Goal: Task Accomplishment & Management: Manage account settings

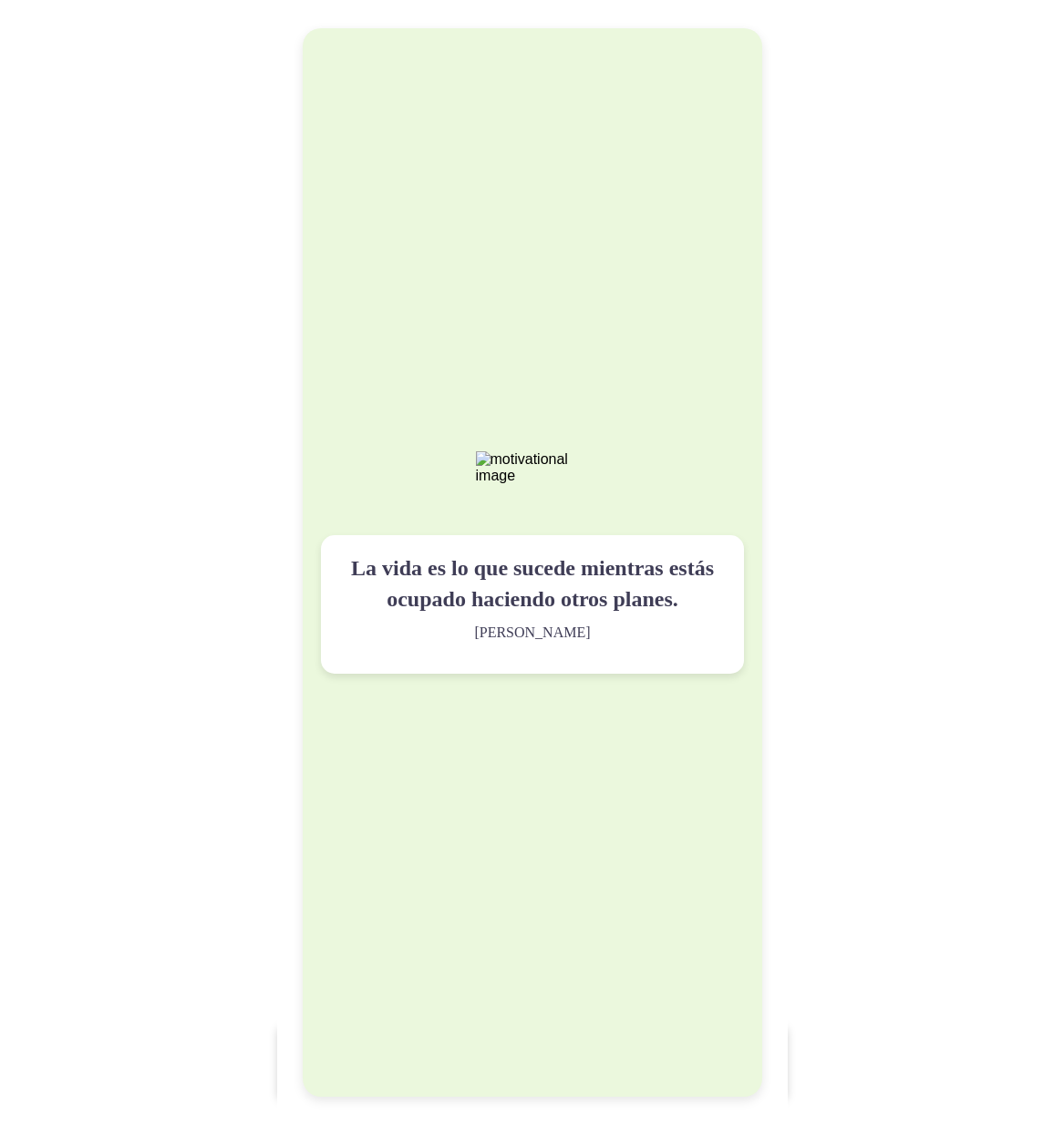
click at [676, 369] on div "La vida es lo que sucede mientras estás ocupado haciendo otros planes. John Len…" at bounding box center [533, 562] width 460 height 1069
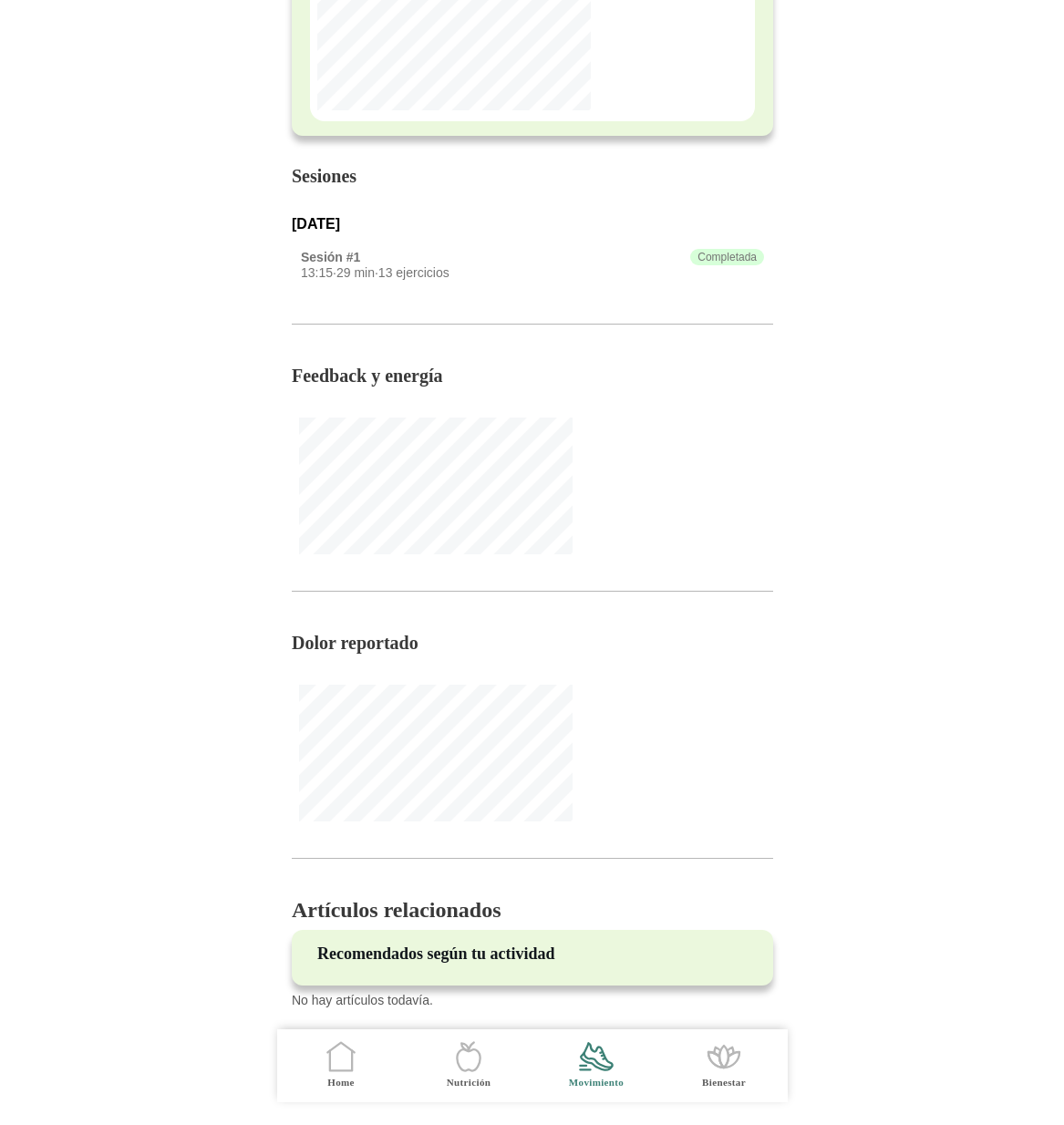
scroll to position [251, 0]
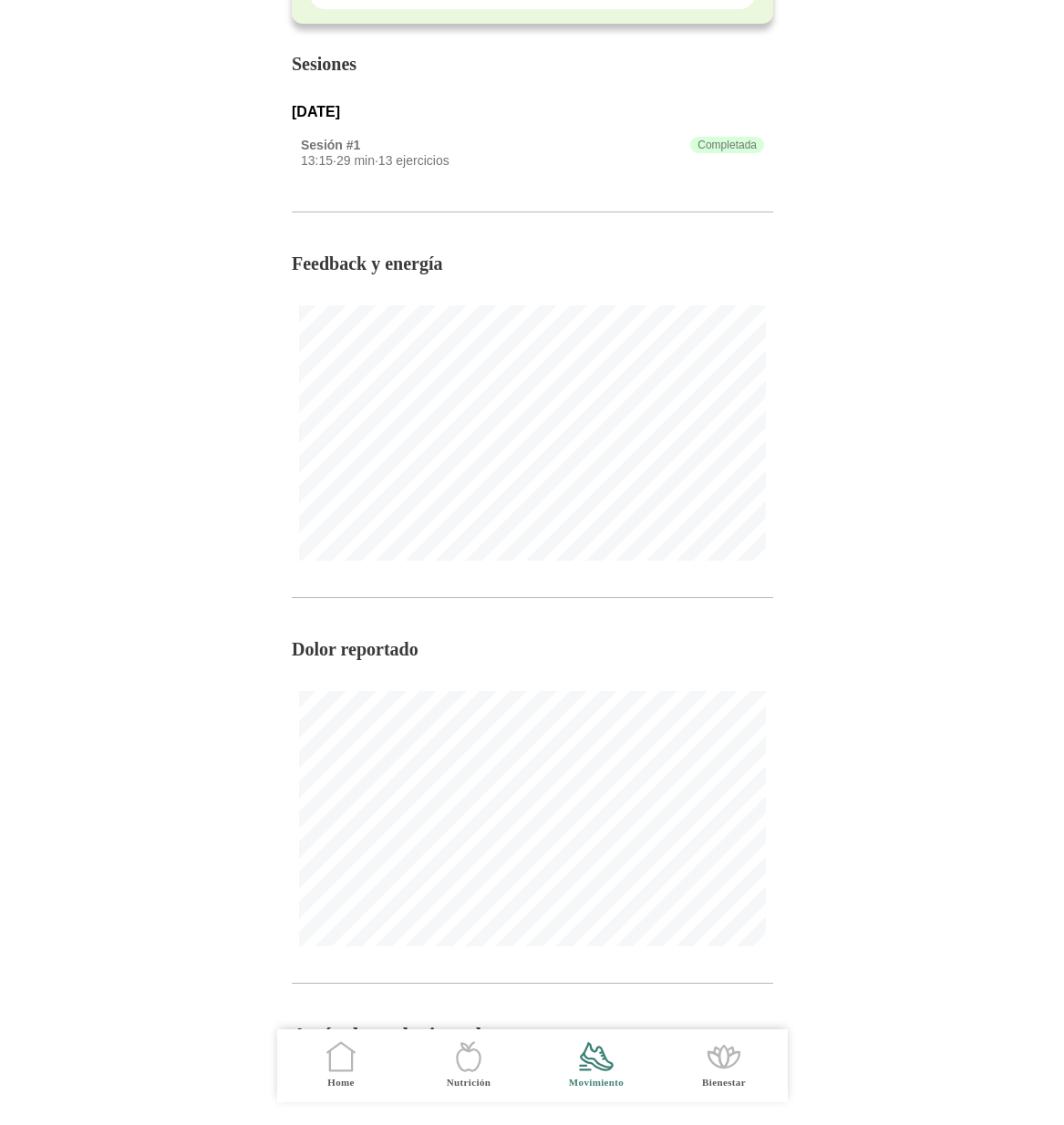
scroll to position [599, 0]
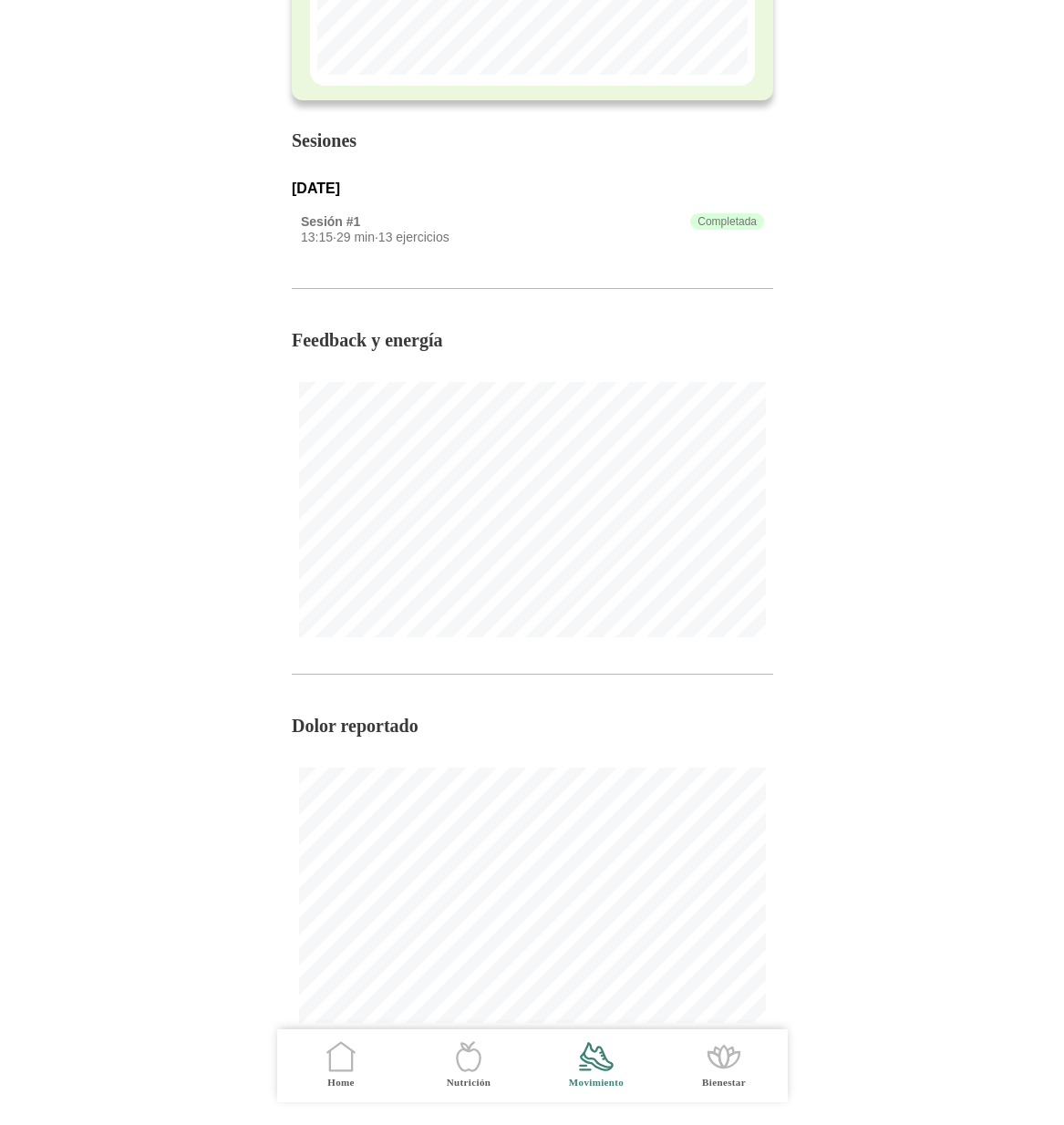
scroll to position [599, 0]
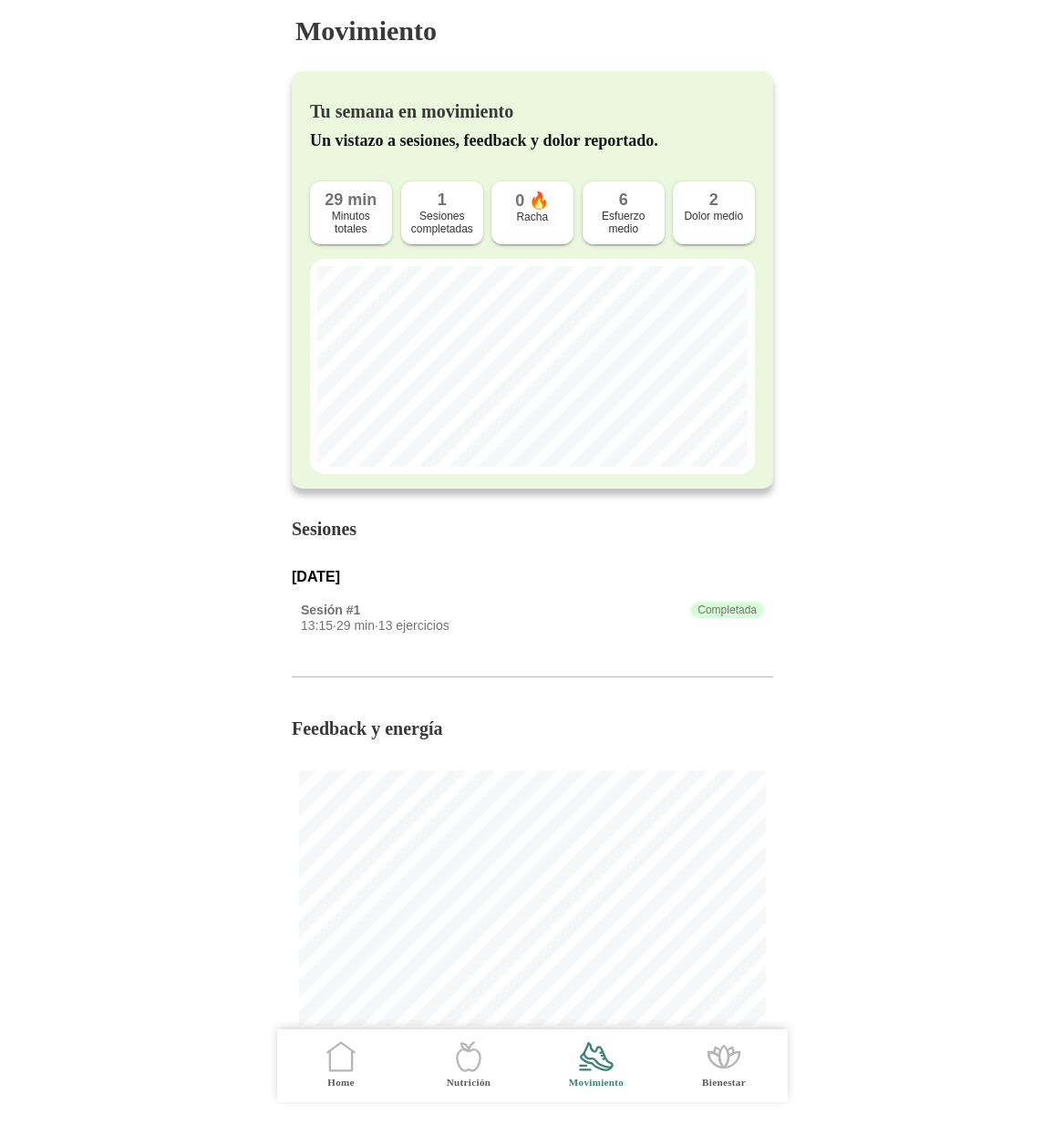
click at [341, 1051] on icon ".cls-1 { stroke-width: 0px; } .cls-1, .cls-2 { fill: none; } .cls-2 { stroke-li…" at bounding box center [341, 1057] width 38 height 38
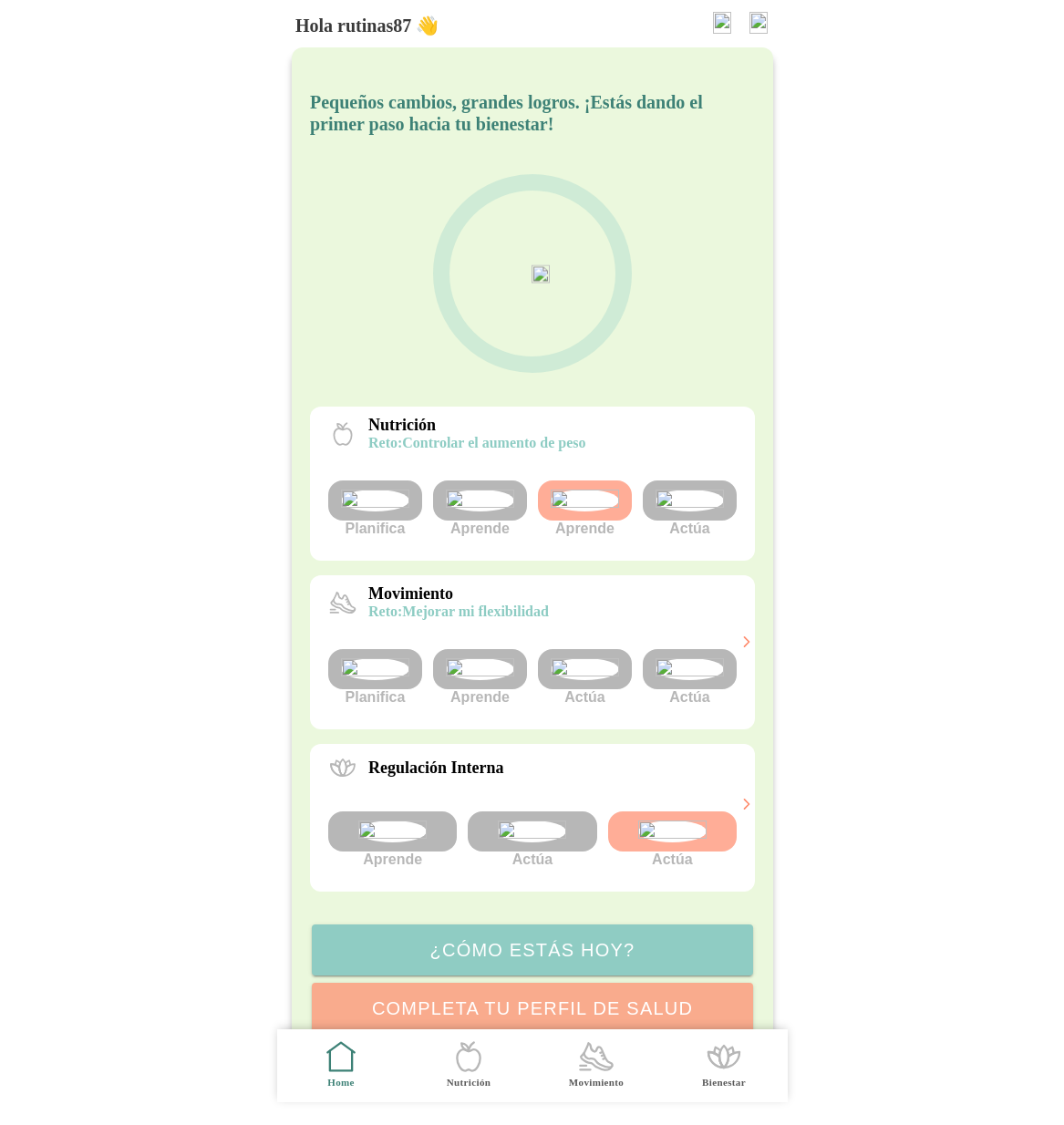
click at [562, 681] on img at bounding box center [585, 670] width 68 height 22
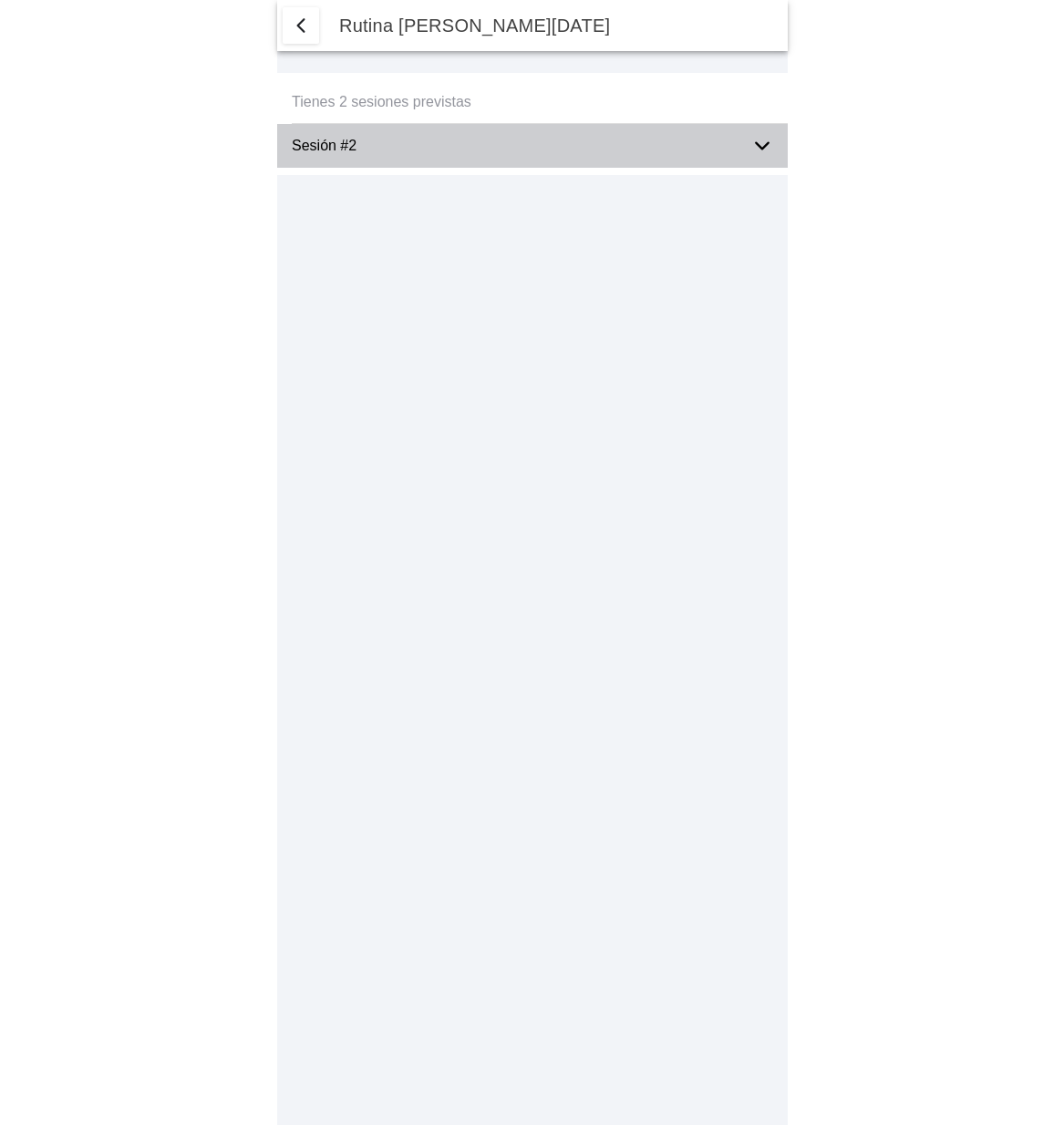
click at [599, 157] on div "Sesión #2" at bounding box center [514, 145] width 445 height 43
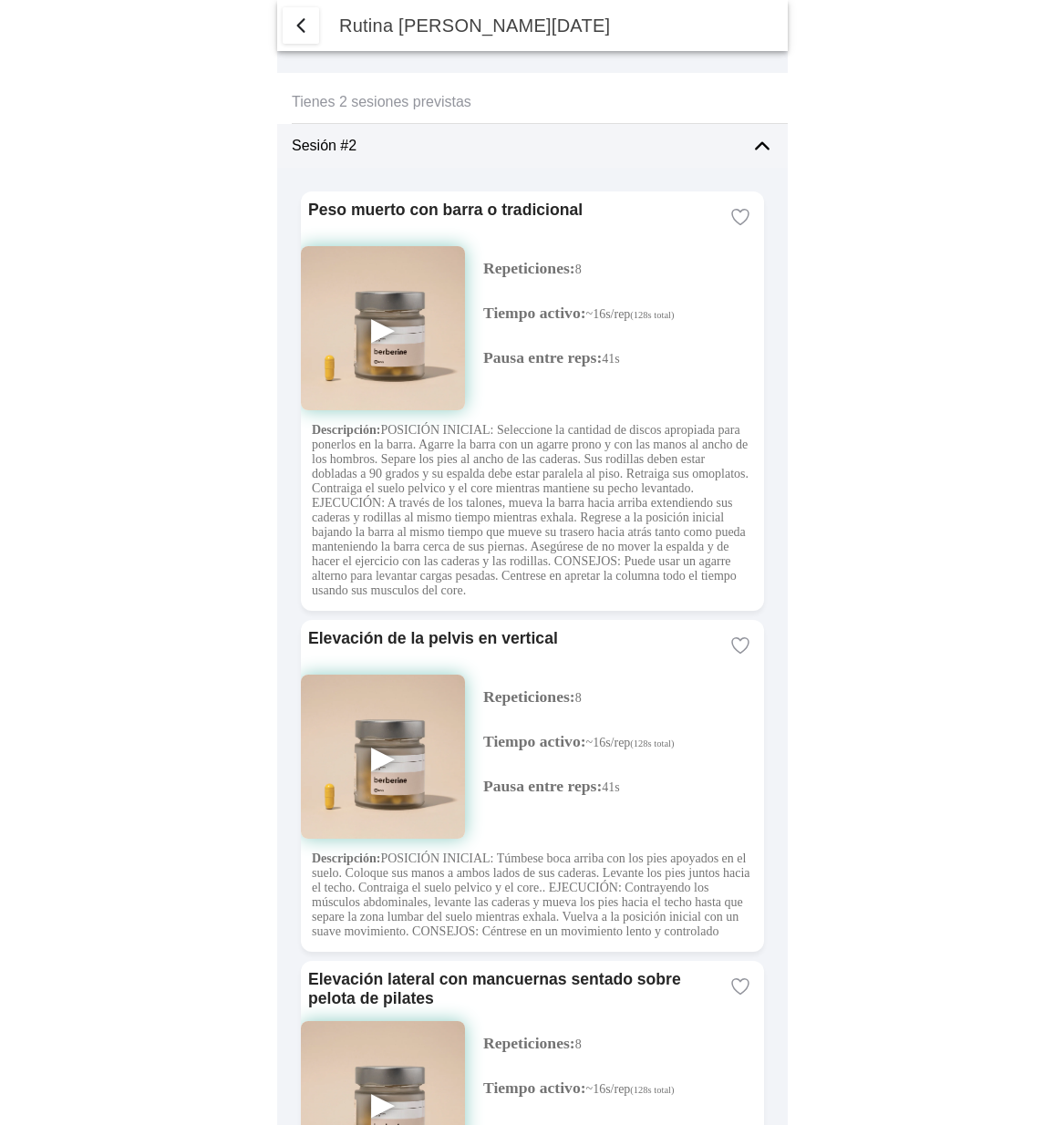
click at [744, 215] on icon at bounding box center [741, 217] width 22 height 22
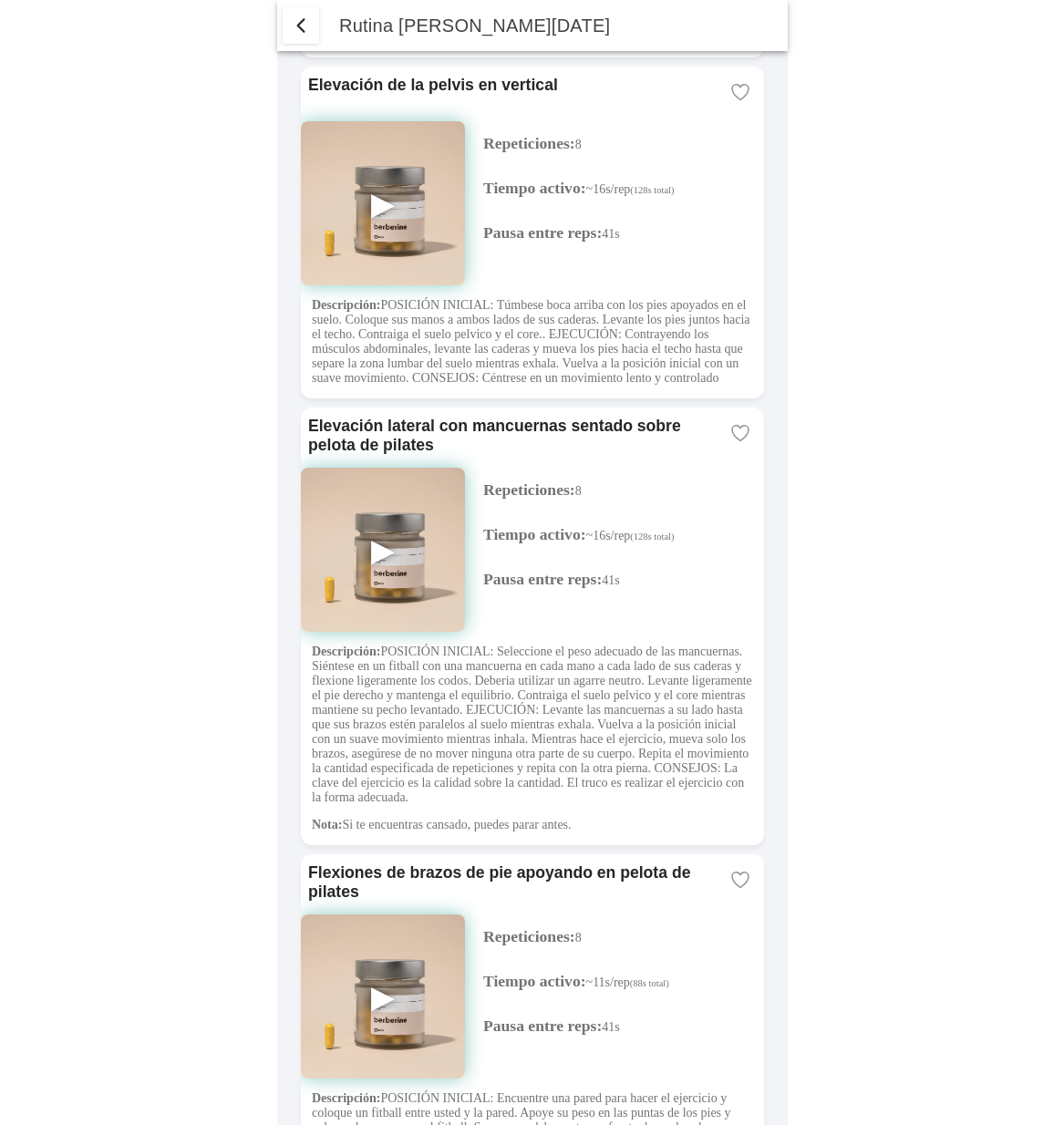
scroll to position [703, 0]
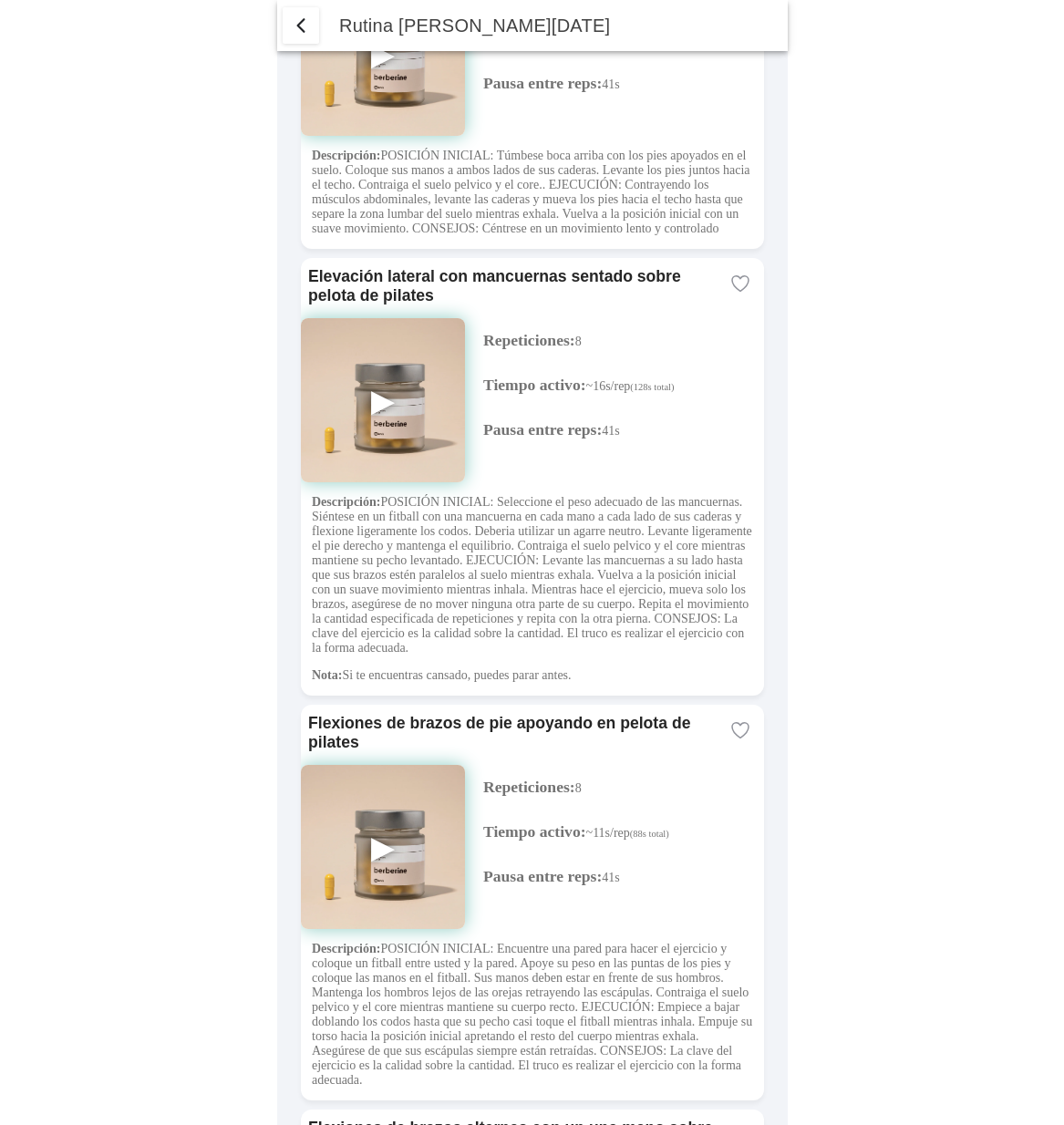
click at [729, 300] on ion-icon at bounding box center [741, 284] width 33 height 33
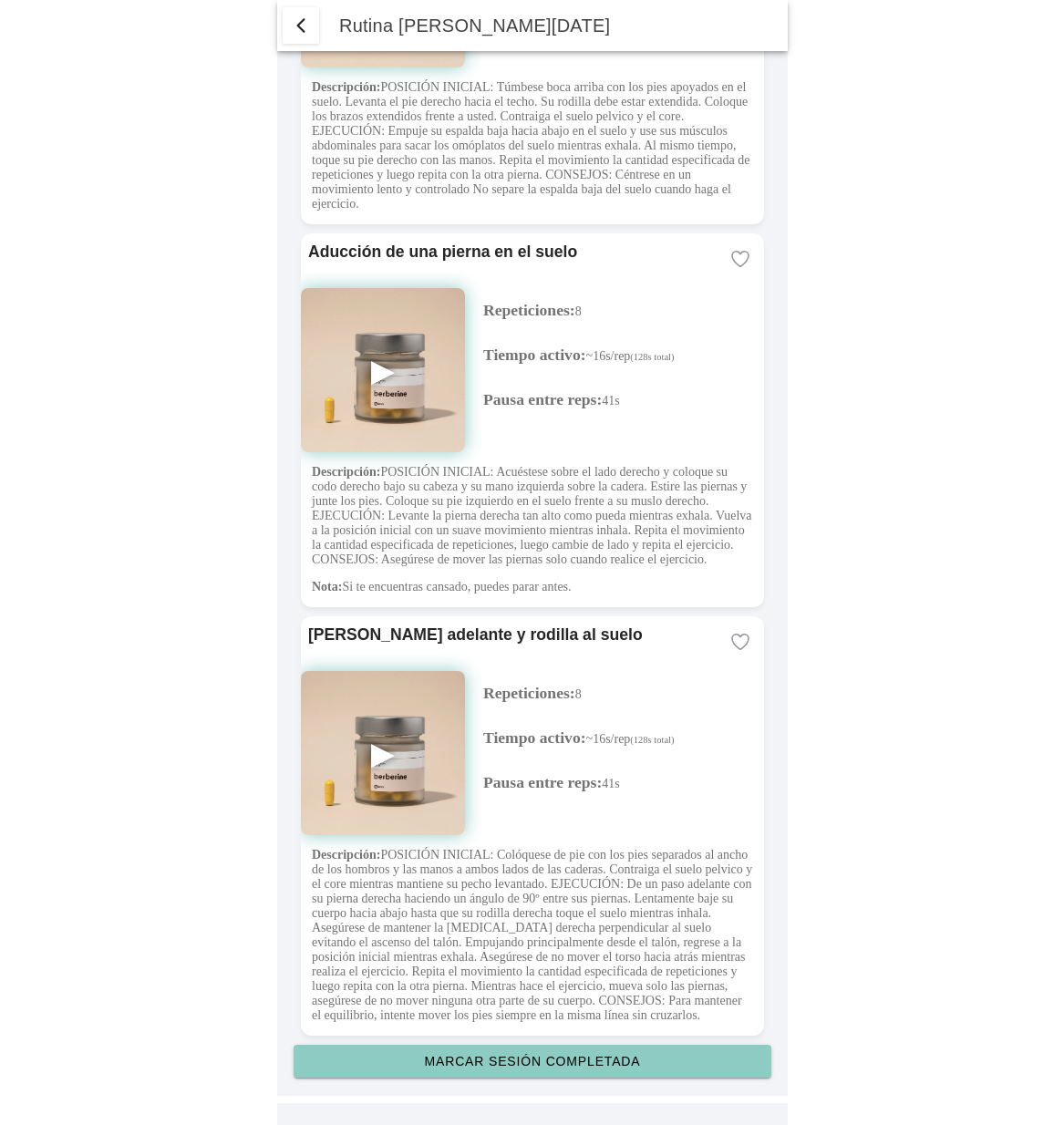
scroll to position [5940, 0]
click at [0, 0] on slot "Marcar sesión completada" at bounding box center [0, 0] width 0 height 0
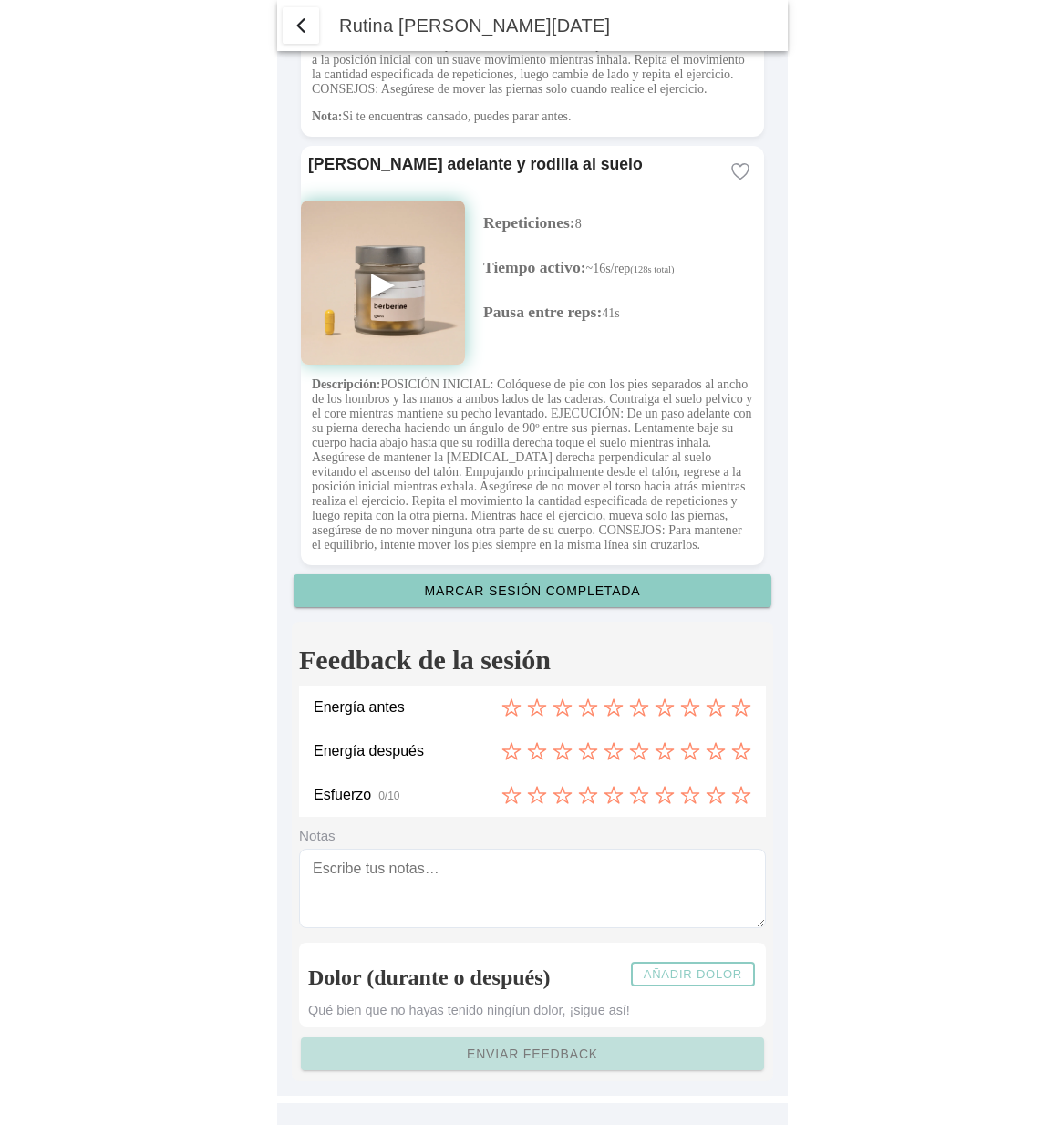
scroll to position [6413, 0]
click at [616, 708] on icon at bounding box center [613, 708] width 18 height 17
click at [688, 749] on icon at bounding box center [691, 752] width 20 height 20
click at [748, 800] on icon at bounding box center [742, 795] width 20 height 20
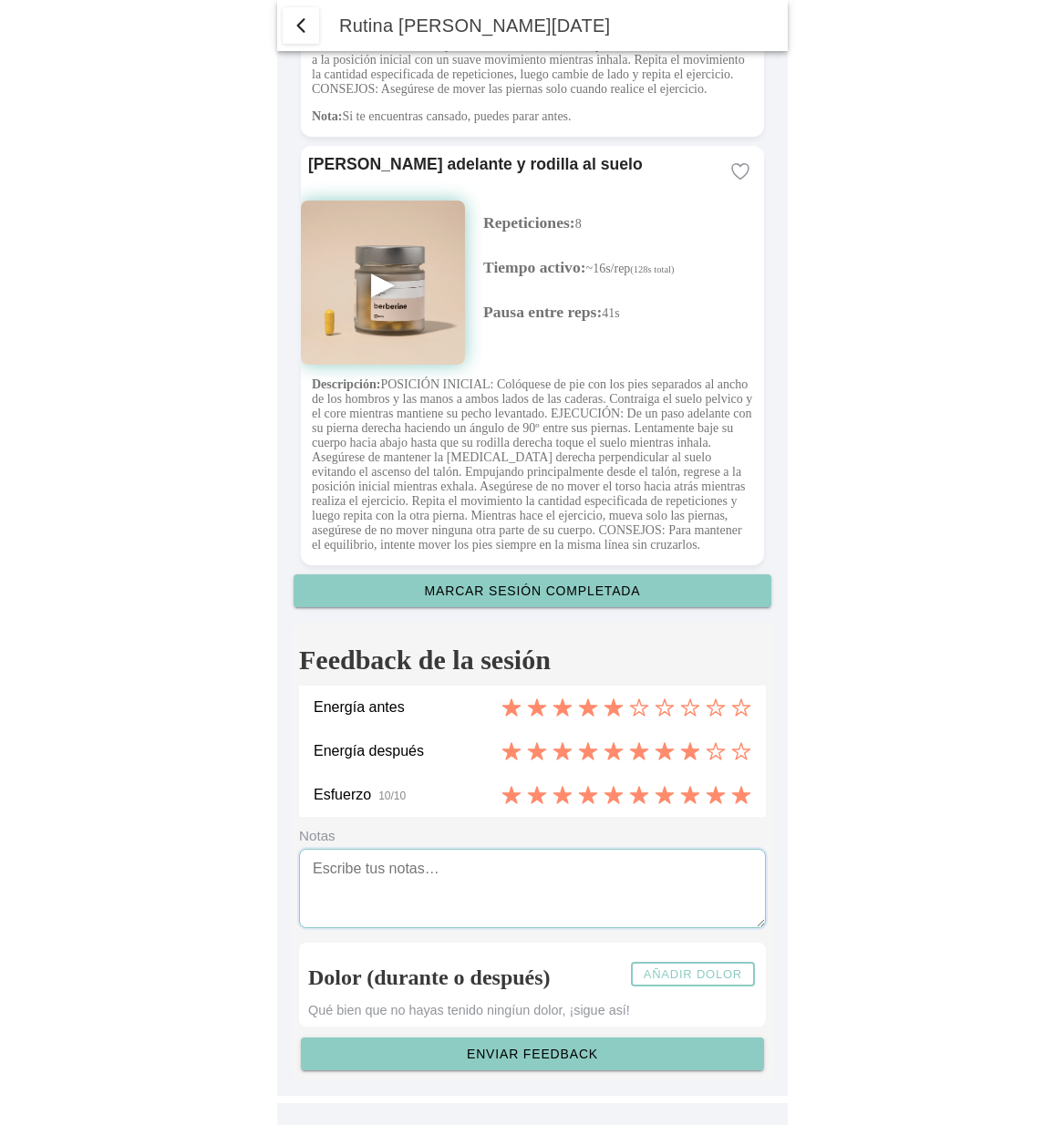
click at [459, 899] on textarea at bounding box center [533, 889] width 467 height 79
type textarea "Me he notado bien"
click at [0, 0] on slot "Añadir dolor" at bounding box center [0, 0] width 0 height 0
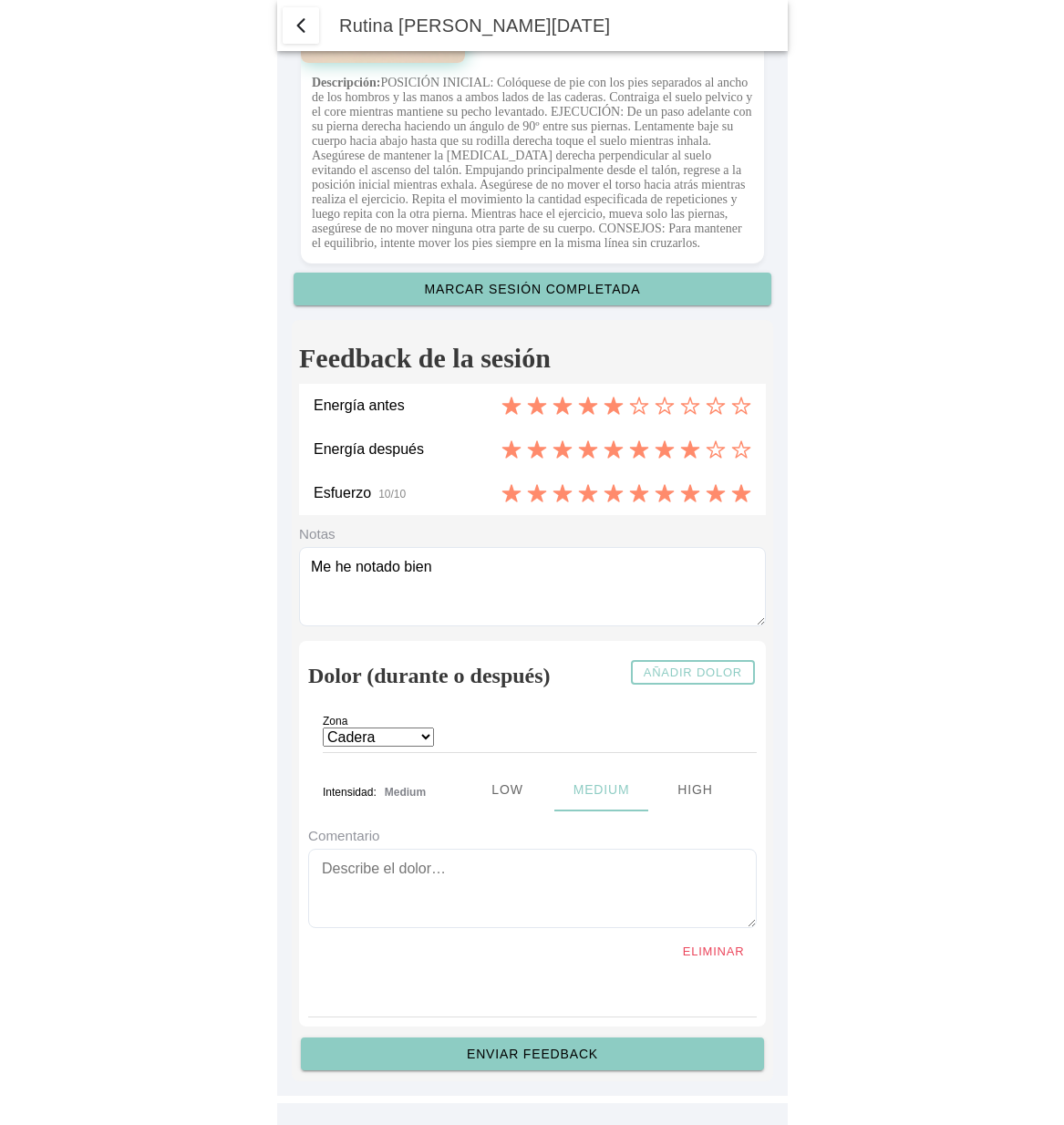
scroll to position [6611, 0]
click at [430, 734] on ion-label "Zona" at bounding box center [480, 725] width 315 height 18
click at [428, 747] on select "Cadera Cervicales Codo/Muñeca Dorsales Hombro Lumbares Rodilla Tobillo/Pie" at bounding box center [379, 737] width 111 height 19
select select "8"
click at [323, 747] on select "Cadera Cervicales Codo/Muñeca Dorsales Hombro Lumbares Rodilla Tobillo/Pie" at bounding box center [379, 737] width 111 height 19
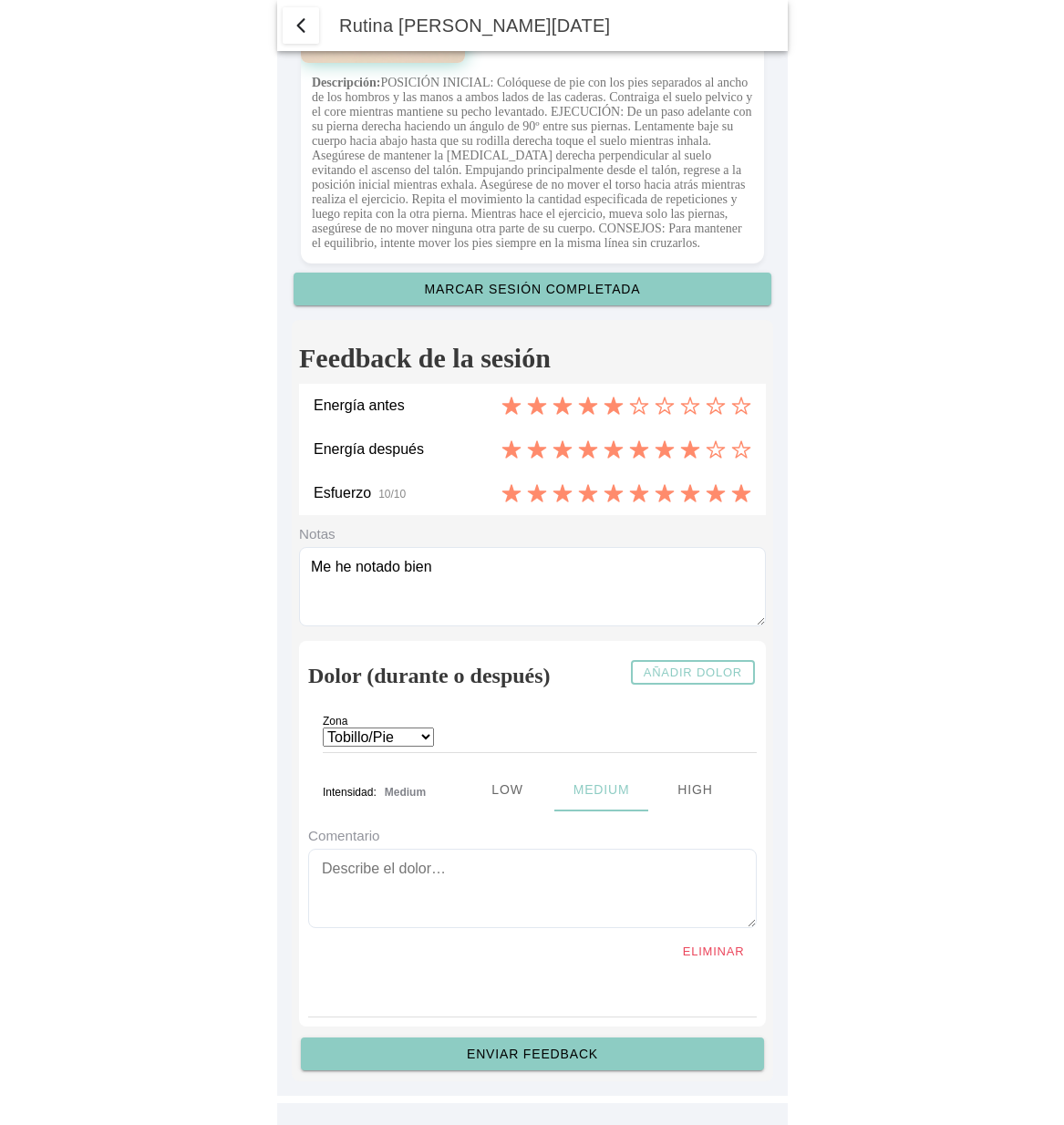
drag, startPoint x: 428, startPoint y: 839, endPoint x: 701, endPoint y: 900, distance: 279.7
click at [701, 812] on ion-segment-button "High" at bounding box center [695, 789] width 94 height 43
click at [695, 812] on ion-segment-button "High" at bounding box center [695, 789] width 94 height 43
click at [395, 928] on textarea at bounding box center [533, 889] width 449 height 79
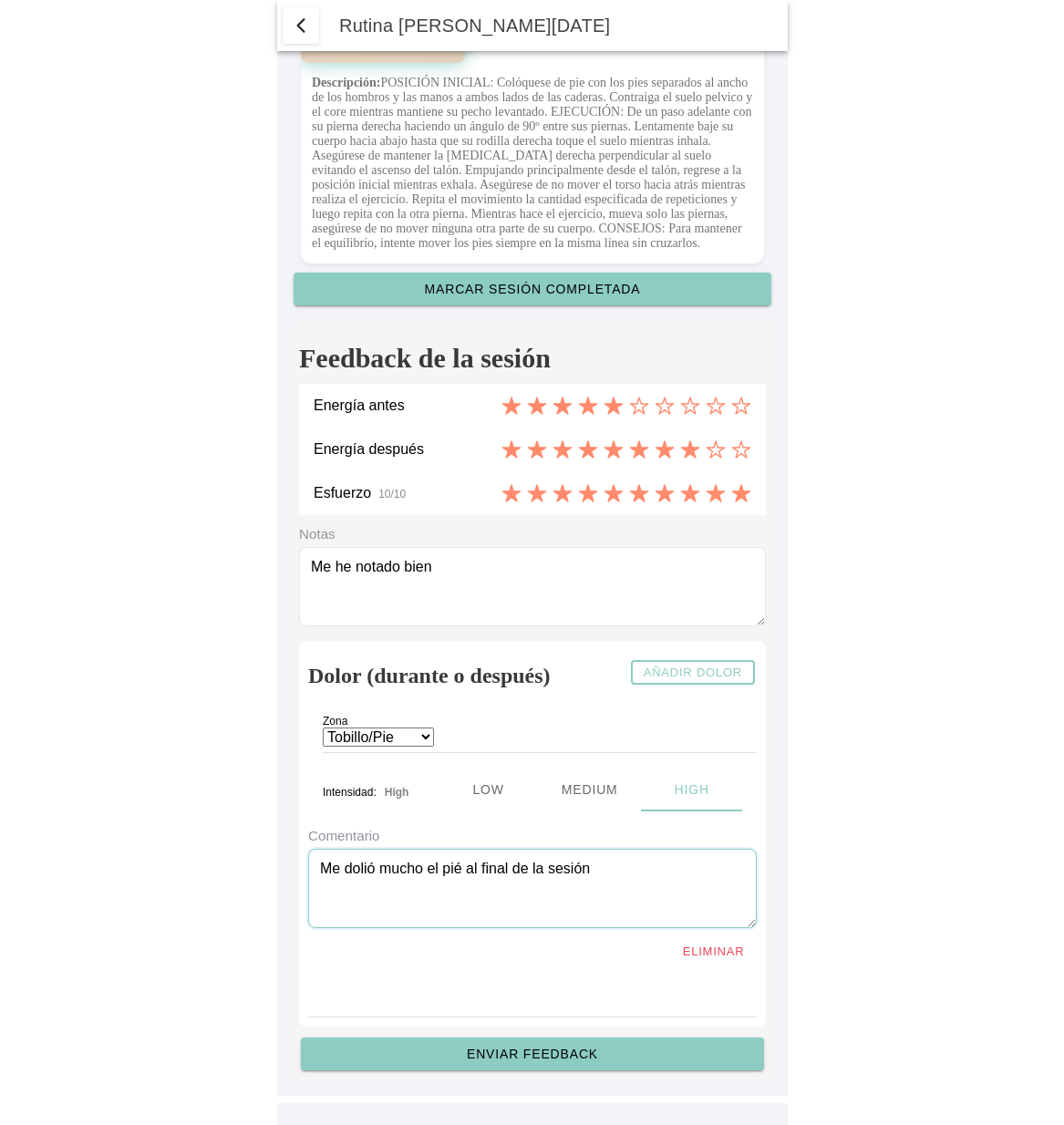
type textarea "Me dolió mucho el pié al final de la sesión"
click at [0, 0] on slot "Enviar feedback" at bounding box center [0, 0] width 0 height 0
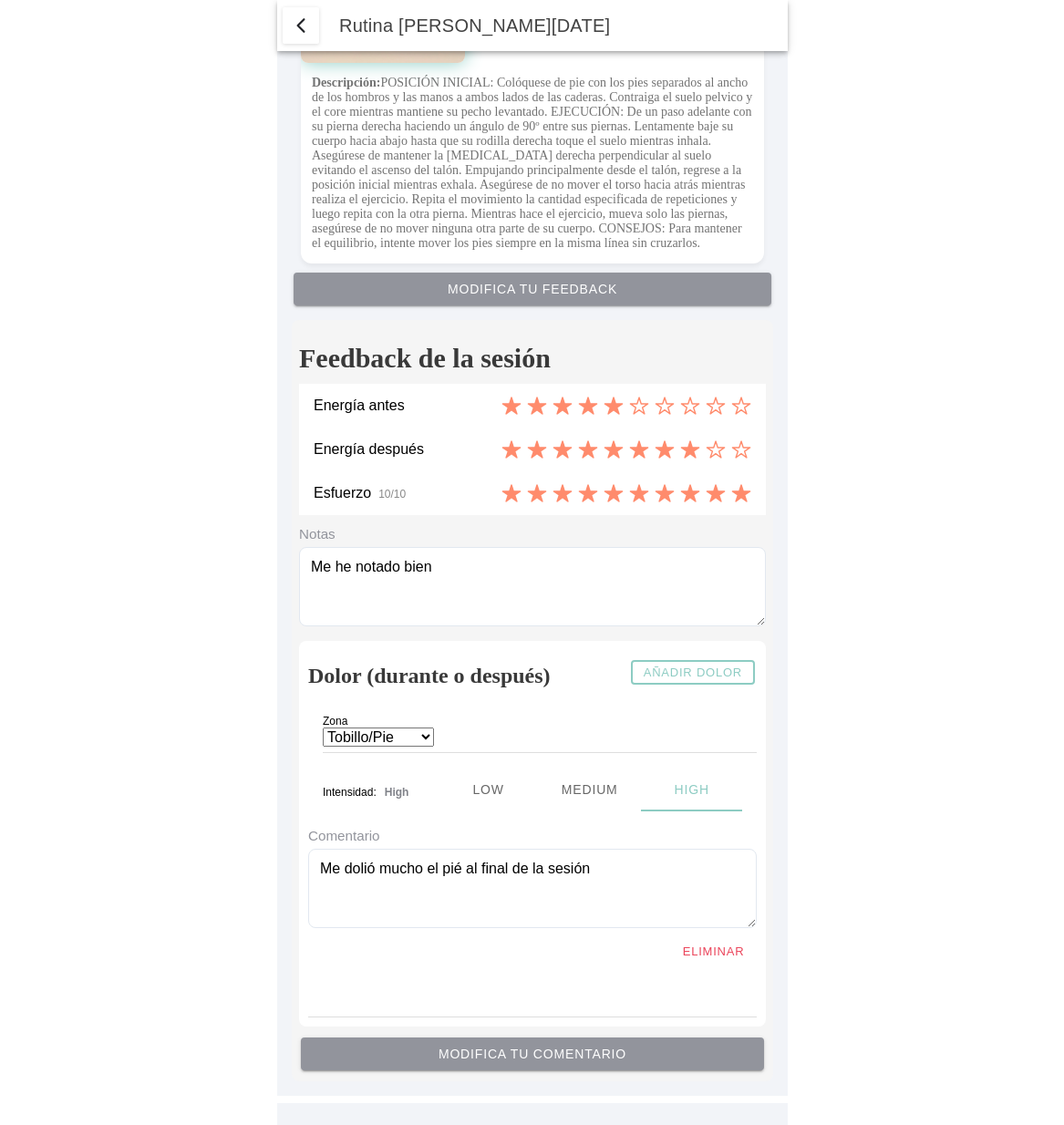
click at [302, 27] on span "button" at bounding box center [301, 26] width 22 height 22
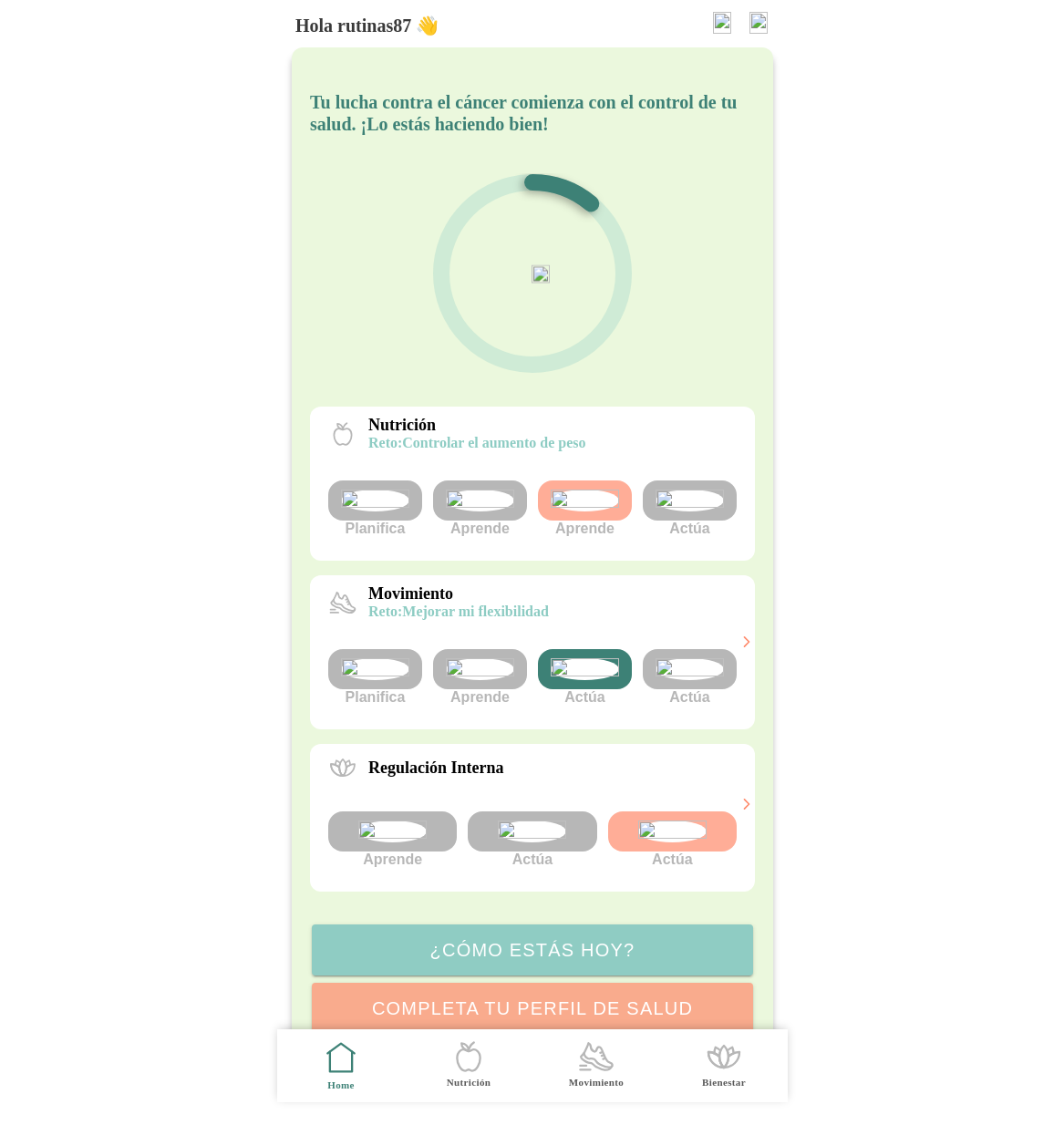
scroll to position [206, 0]
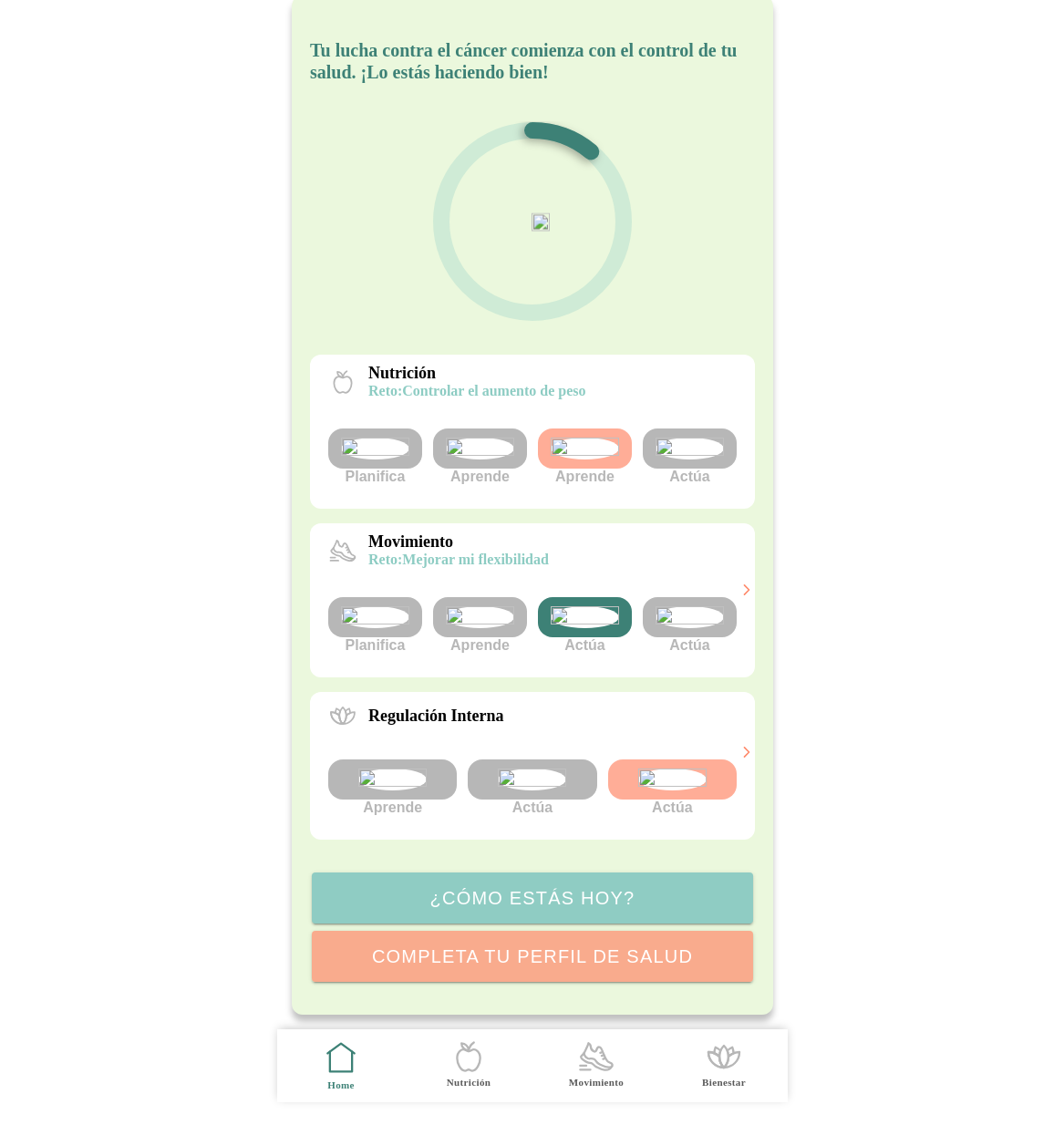
click at [586, 1061] on icon at bounding box center [597, 1056] width 31 height 27
